Goal: Check status: Check status

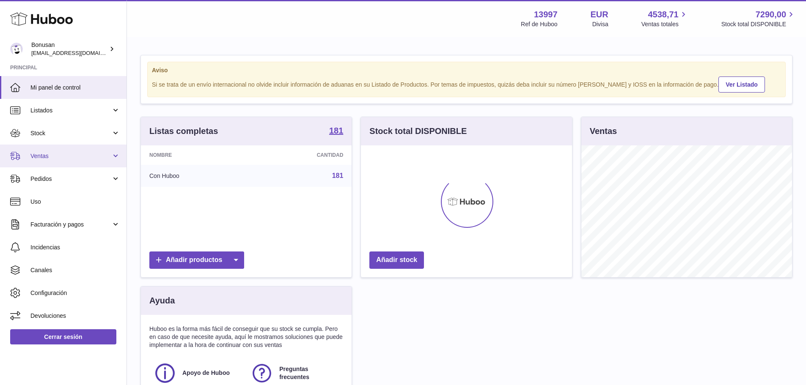
scroll to position [132, 211]
click at [49, 155] on span "Ventas" at bounding box center [70, 156] width 81 height 8
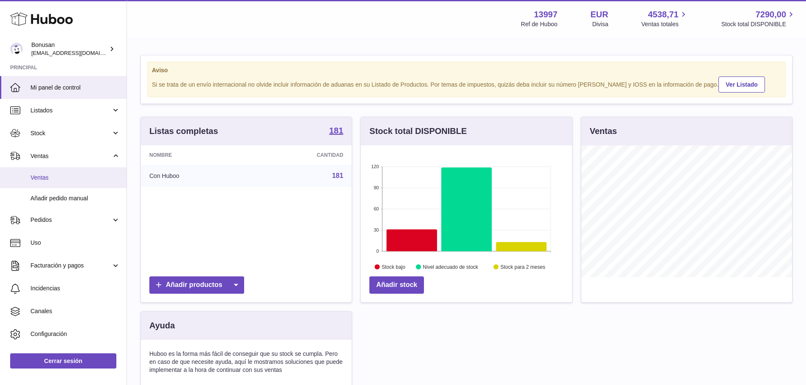
click at [47, 173] on link "Ventas" at bounding box center [63, 178] width 127 height 21
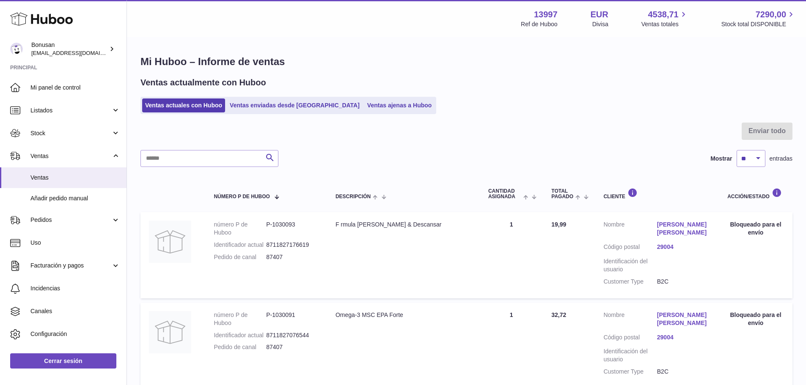
click at [248, 113] on ul "Ventas actuales con Huboo Ventas enviadas desde Huboo Ventas ajenas a Huboo" at bounding box center [288, 105] width 296 height 17
click at [249, 110] on link "Ventas enviadas desde Huboo" at bounding box center [295, 106] width 136 height 14
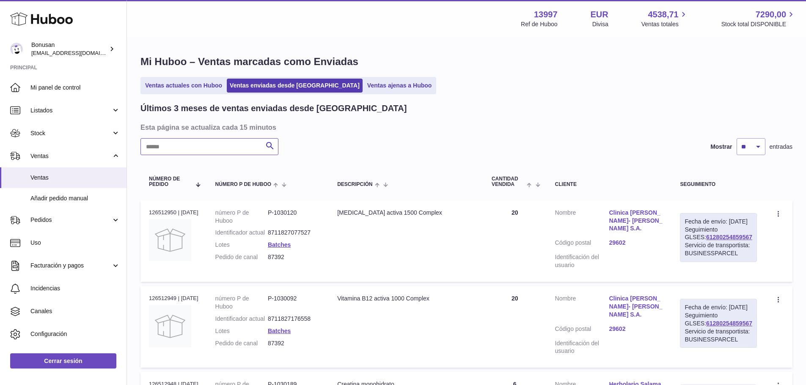
click at [227, 149] on input "text" at bounding box center [209, 146] width 138 height 17
paste input "*****"
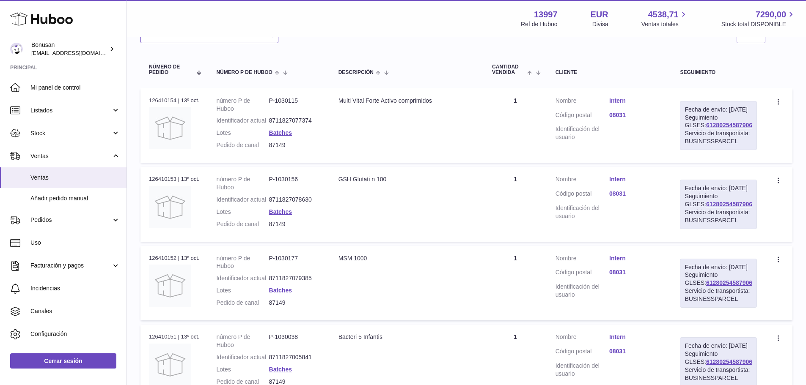
scroll to position [127, 0]
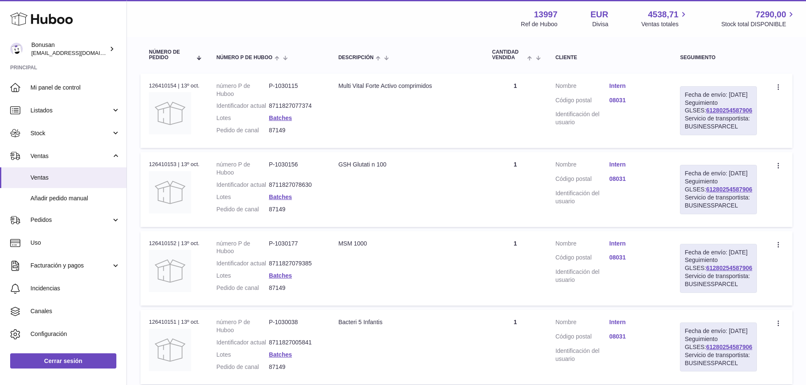
drag, startPoint x: 741, startPoint y: 118, endPoint x: 686, endPoint y: 121, distance: 55.1
click at [688, 121] on div "Fecha de envío: 14º oct. 2025 Seguimiento GLSES: 61280254587906 Servicio de tra…" at bounding box center [718, 110] width 77 height 49
copy link "61280254587906"
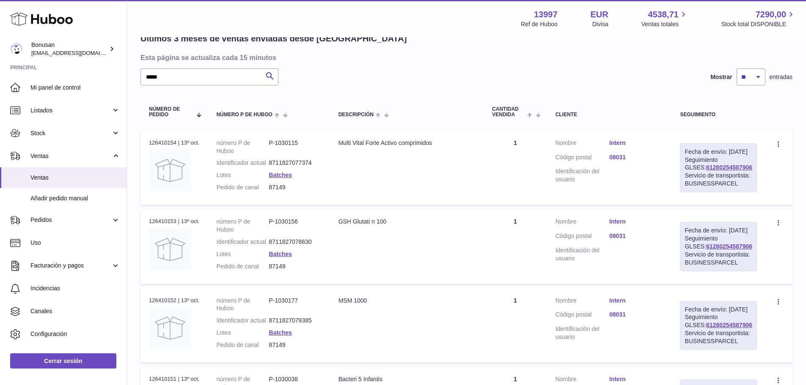
scroll to position [42, 0]
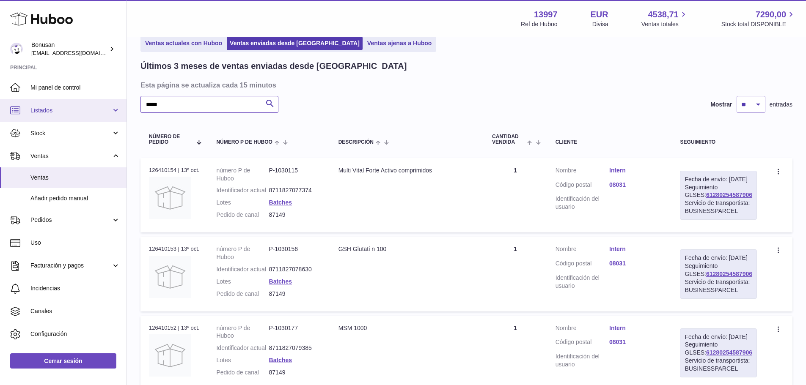
drag, startPoint x: 135, startPoint y: 105, endPoint x: 83, endPoint y: 106, distance: 52.1
click at [83, 106] on div "Huboo Bonusan internalAdmin-13997@internal.huboo.com Principal Mi panel de cont…" at bounding box center [403, 249] width 806 height 583
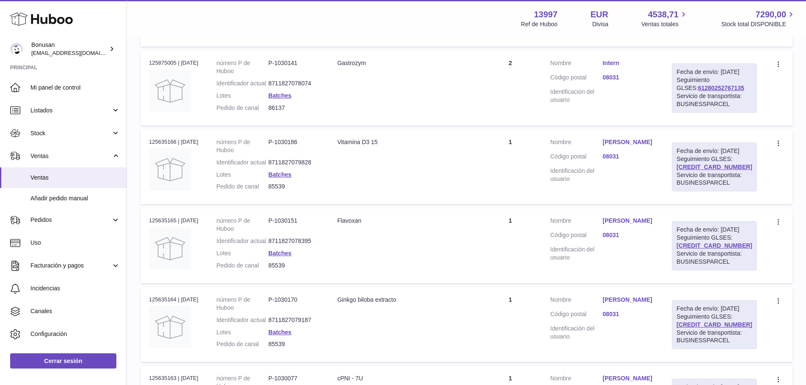
scroll to position [465, 0]
click at [625, 67] on link "Intern" at bounding box center [629, 63] width 52 height 8
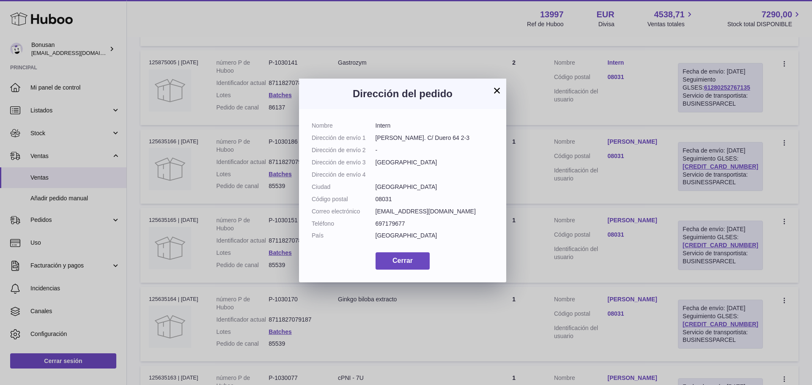
click at [496, 89] on button "×" at bounding box center [497, 90] width 10 height 10
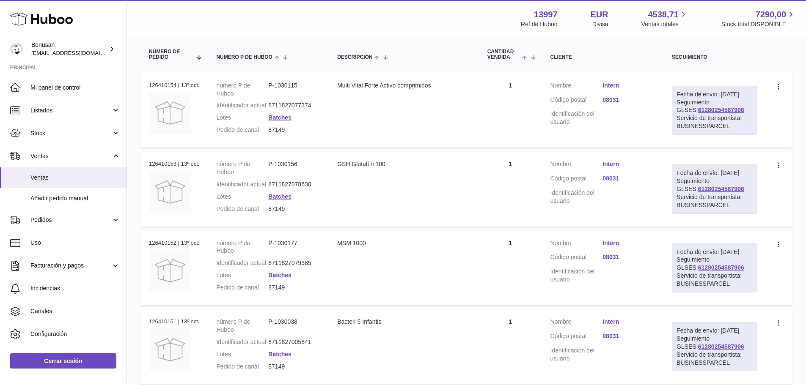
scroll to position [127, 0]
drag, startPoint x: 747, startPoint y: 118, endPoint x: 694, endPoint y: 119, distance: 52.5
click at [694, 119] on div "Fecha de envío: 14º oct. 2025 Seguimiento GLSES: 61280254587906 Servicio de tra…" at bounding box center [714, 110] width 85 height 49
copy link "61280254587906"
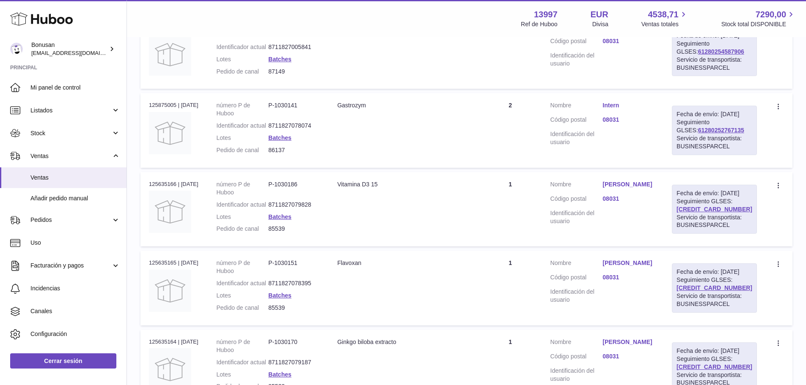
scroll to position [423, 0]
drag, startPoint x: 744, startPoint y: 200, endPoint x: 691, endPoint y: 203, distance: 52.5
click at [691, 154] on div "Fecha de envío: 3º oct. 2025 Seguimiento GLSES: 61280252767135 Servicio de tran…" at bounding box center [714, 129] width 85 height 49
copy link "61280252767135"
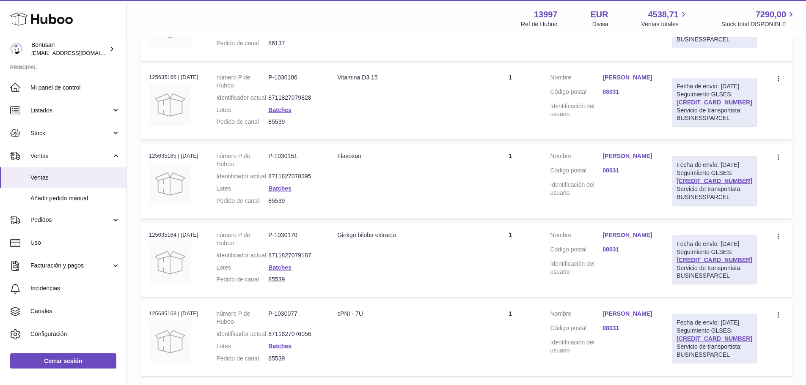
scroll to position [550, 0]
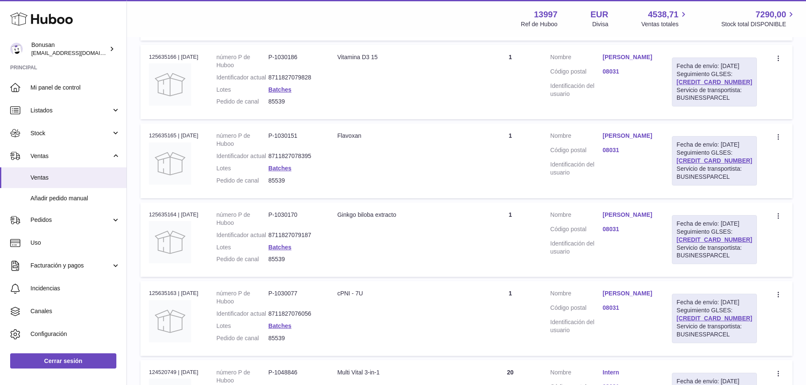
drag, startPoint x: 746, startPoint y: 171, endPoint x: 674, endPoint y: 170, distance: 72.8
click at [686, 119] on td "Fecha de envío: 29º sep. 2025 Seguimiento GLSES: 61280251937334 Servicio de tra…" at bounding box center [714, 82] width 102 height 74
copy link "61280251937334"
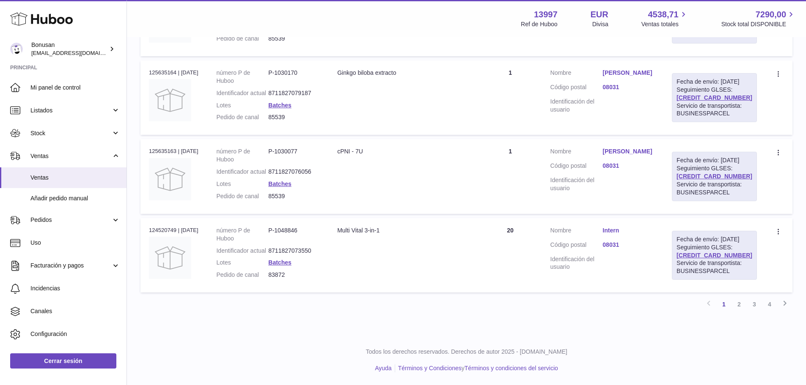
scroll to position [846, 0]
drag, startPoint x: 750, startPoint y: 255, endPoint x: 681, endPoint y: 256, distance: 68.5
click at [681, 256] on td "Fecha de envío: 11º sep. 2025 Seguimiento GLSES: 61280249234489 Servicio de tra…" at bounding box center [714, 255] width 102 height 74
copy link "61280249234489"
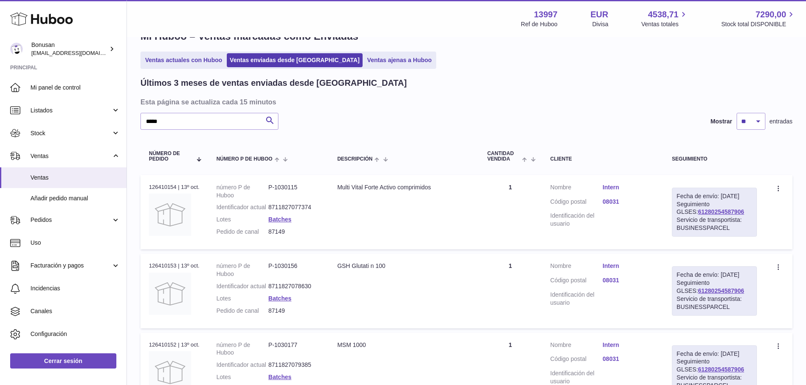
scroll to position [0, 0]
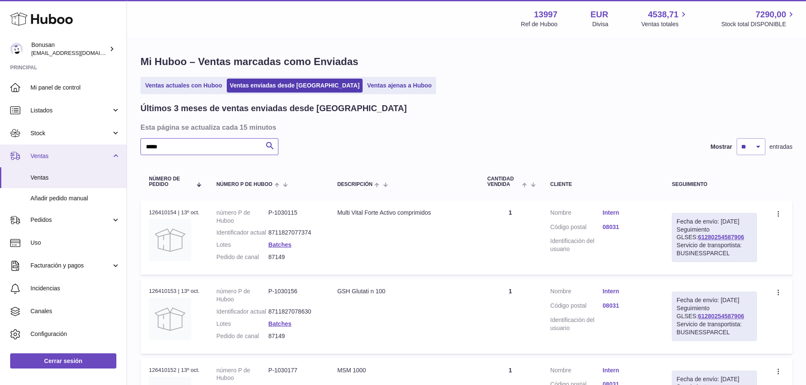
drag, startPoint x: 156, startPoint y: 148, endPoint x: 202, endPoint y: 168, distance: 50.1
paste input "text"
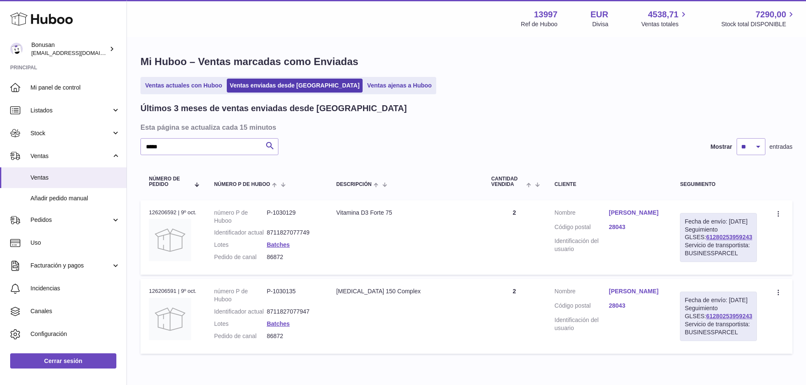
drag, startPoint x: 743, startPoint y: 246, endPoint x: 685, endPoint y: 247, distance: 57.1
click at [685, 247] on td "Fecha de envío: 10º oct. 2025 Seguimiento GLSES: 61280253959243 Servicio de tra…" at bounding box center [718, 238] width 94 height 74
copy link "61280253959243"
drag, startPoint x: 184, startPoint y: 144, endPoint x: 75, endPoint y: 141, distance: 108.8
click at [75, 141] on div "Huboo Bonusan internalAdmin-13997@internal.huboo.com Principal Mi panel de cont…" at bounding box center [403, 212] width 806 height 425
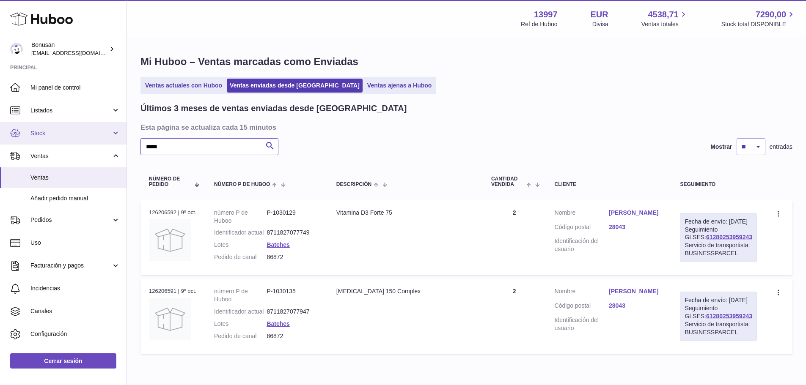
paste input "text"
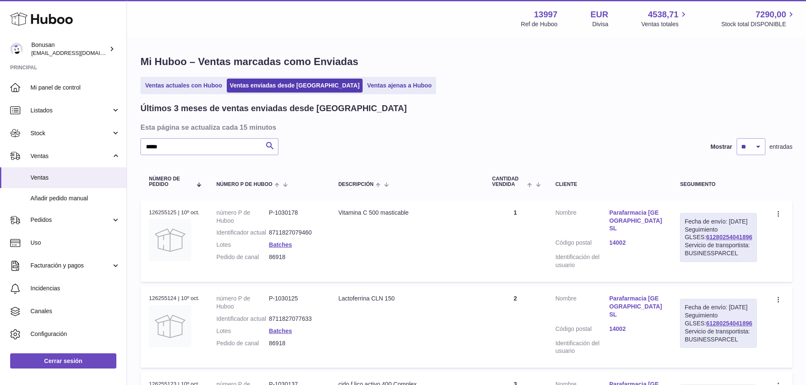
drag, startPoint x: 743, startPoint y: 245, endPoint x: 690, endPoint y: 245, distance: 52.5
click at [690, 245] on div "Fecha de envío: 10º oct. 2025 Seguimiento GLSES: 61280254041896 Servicio de tra…" at bounding box center [718, 237] width 77 height 49
copy link "61280254041896"
drag, startPoint x: 181, startPoint y: 146, endPoint x: 78, endPoint y: 154, distance: 103.1
click at [78, 154] on div "Huboo Bonusan internalAdmin-13997@internal.huboo.com Principal Mi panel de cont…" at bounding box center [403, 262] width 806 height 525
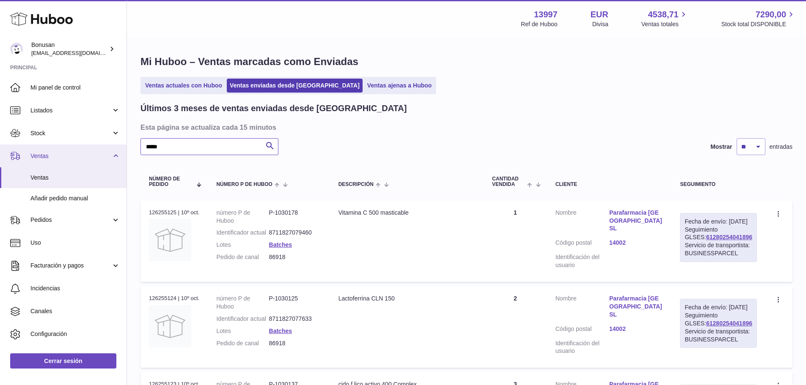
paste input "text"
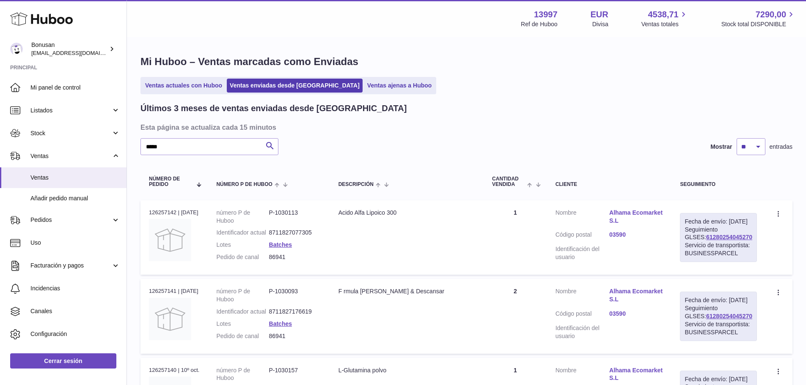
drag, startPoint x: 744, startPoint y: 247, endPoint x: 690, endPoint y: 248, distance: 54.2
click at [690, 248] on div "Fecha de envío: 10º oct. 2025 Seguimiento GLSES: 61280254045270 Servicio de tra…" at bounding box center [718, 237] width 77 height 49
copy link "61280254045270"
click at [746, 255] on div "Servicio de transportista: BUSINESSPARCEL" at bounding box center [719, 250] width 68 height 16
drag, startPoint x: 743, startPoint y: 245, endPoint x: 680, endPoint y: 247, distance: 63.5
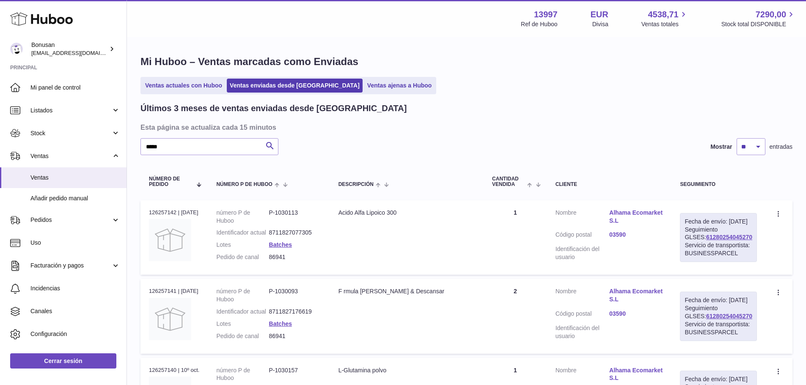
click at [680, 247] on td "Fecha de envío: 10º oct. 2025 Seguimiento GLSES: 61280254045270 Servicio de tra…" at bounding box center [718, 238] width 94 height 74
copy link "61280254045270"
drag, startPoint x: 292, startPoint y: 265, endPoint x: 269, endPoint y: 267, distance: 23.3
click at [269, 261] on dd "86941" at bounding box center [295, 257] width 52 height 8
copy dd "86941"
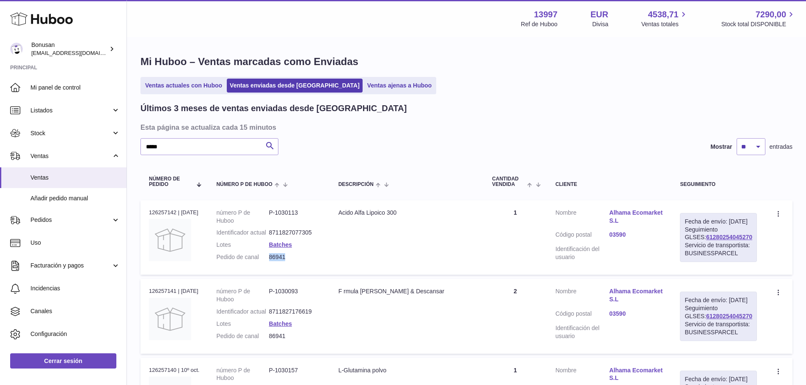
click at [636, 215] on link "Alhama Ecomarket S.L" at bounding box center [636, 217] width 54 height 16
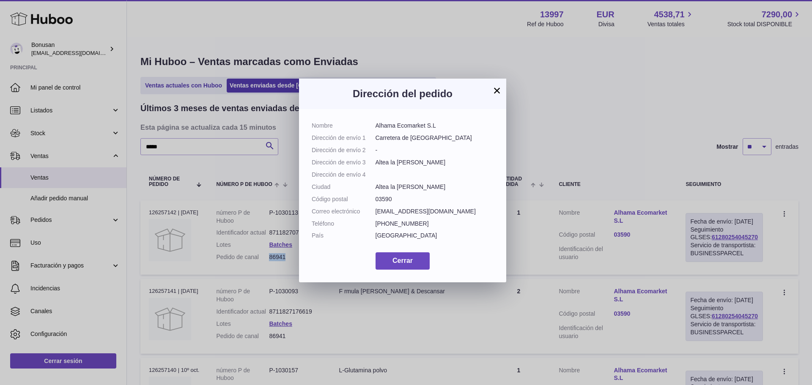
drag, startPoint x: 446, startPoint y: 126, endPoint x: 377, endPoint y: 130, distance: 70.0
click at [377, 130] on dl "Nombre Alhama Ecomarket S.L Dirección de envío 1 Carretera de Callosa Dirección…" at bounding box center [403, 183] width 182 height 122
drag, startPoint x: 393, startPoint y: 284, endPoint x: 390, endPoint y: 263, distance: 21.5
click at [393, 264] on span "Cerrar" at bounding box center [403, 260] width 20 height 7
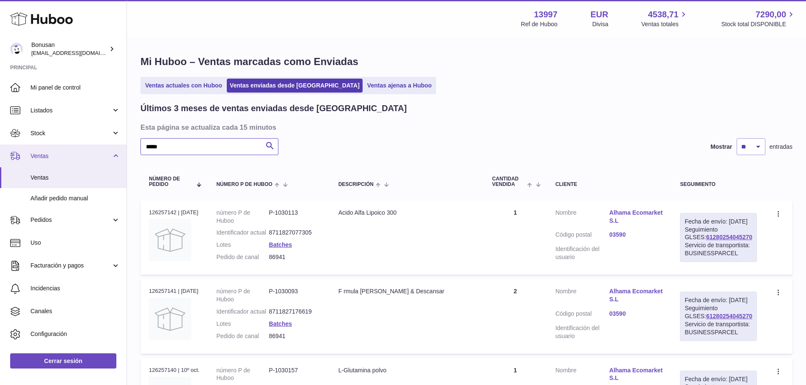
drag, startPoint x: 181, startPoint y: 147, endPoint x: 69, endPoint y: 153, distance: 111.8
click at [59, 149] on div "Huboo Bonusan internalAdmin-13997@internal.huboo.com Principal Mi panel de cont…" at bounding box center [403, 291] width 806 height 583
paste input "text"
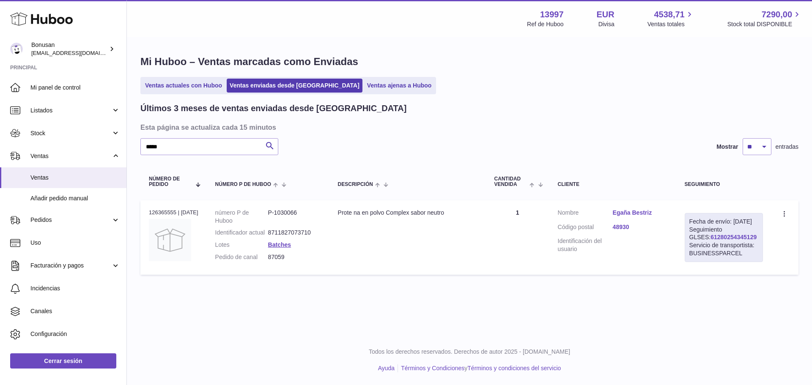
drag, startPoint x: 745, startPoint y: 245, endPoint x: 693, endPoint y: 245, distance: 51.6
click at [693, 245] on div "Fecha de envío: 13º oct. 2025 Seguimiento GLSES: 61280254345129 Servicio de tra…" at bounding box center [724, 237] width 78 height 49
click at [634, 334] on div "Menú Huboo 13997 Ref de Huboo EUR Divisa 4538,71 Ventas totales 7290,00 Stock t…" at bounding box center [469, 168] width 685 height 336
drag, startPoint x: 745, startPoint y: 247, endPoint x: 685, endPoint y: 247, distance: 60.1
click at [685, 247] on td "Fecha de envío: 13º oct. 2025 Seguimiento GLSES: 61280254345129 Servicio de tra…" at bounding box center [724, 238] width 95 height 74
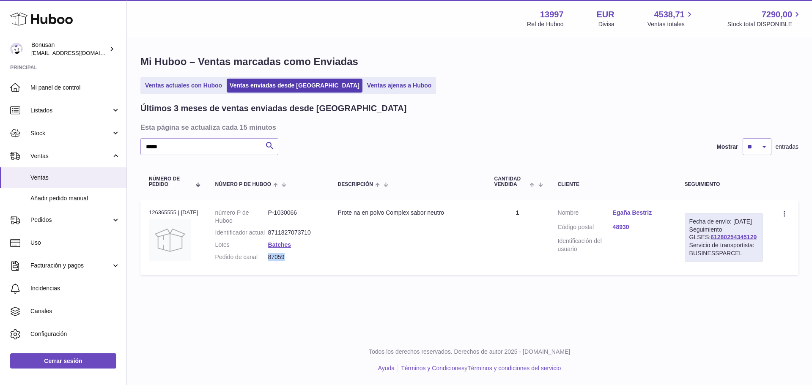
drag, startPoint x: 287, startPoint y: 267, endPoint x: 271, endPoint y: 267, distance: 15.7
click at [271, 261] on dd "87059" at bounding box center [294, 257] width 53 height 8
click at [626, 217] on dd "Egaña Bestriz" at bounding box center [640, 214] width 55 height 10
click at [628, 212] on link "Egaña Bestriz" at bounding box center [640, 213] width 55 height 8
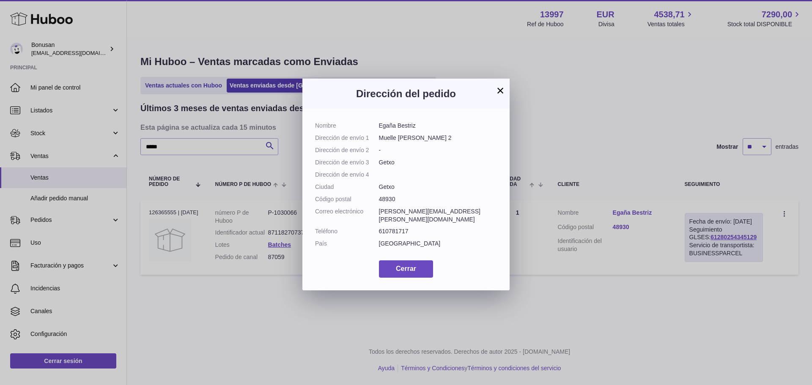
drag, startPoint x: 414, startPoint y: 126, endPoint x: 377, endPoint y: 127, distance: 37.2
click at [377, 127] on dl "Nombre Egaña Bestriz Dirección de envío 1 Muelle Tomas Olabarri 2 Dirección de …" at bounding box center [406, 187] width 182 height 130
click at [394, 278] on button "Cerrar" at bounding box center [406, 269] width 54 height 17
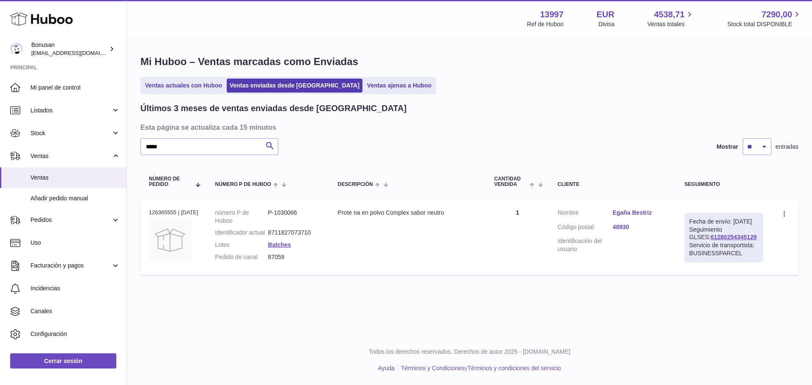
drag, startPoint x: 465, startPoint y: 214, endPoint x: 337, endPoint y: 214, distance: 128.2
click at [337, 214] on td "Descripción Prote na en polvo Complex sabor neutro" at bounding box center [408, 238] width 157 height 74
drag, startPoint x: 176, startPoint y: 149, endPoint x: 97, endPoint y: 152, distance: 79.2
click at [97, 152] on div "Huboo Bonusan internalAdmin-13997@internal.huboo.com Principal Mi panel de cont…" at bounding box center [406, 192] width 812 height 385
paste input "text"
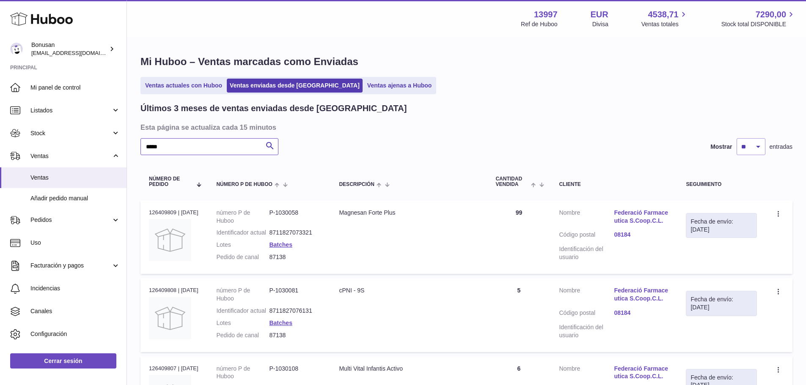
type input "*****"
drag, startPoint x: 178, startPoint y: 212, endPoint x: 149, endPoint y: 213, distance: 29.2
click at [149, 213] on td "N° de pedido 126409809 | 13º oct." at bounding box center [173, 238] width 67 height 74
